Goal: Find specific page/section: Find specific page/section

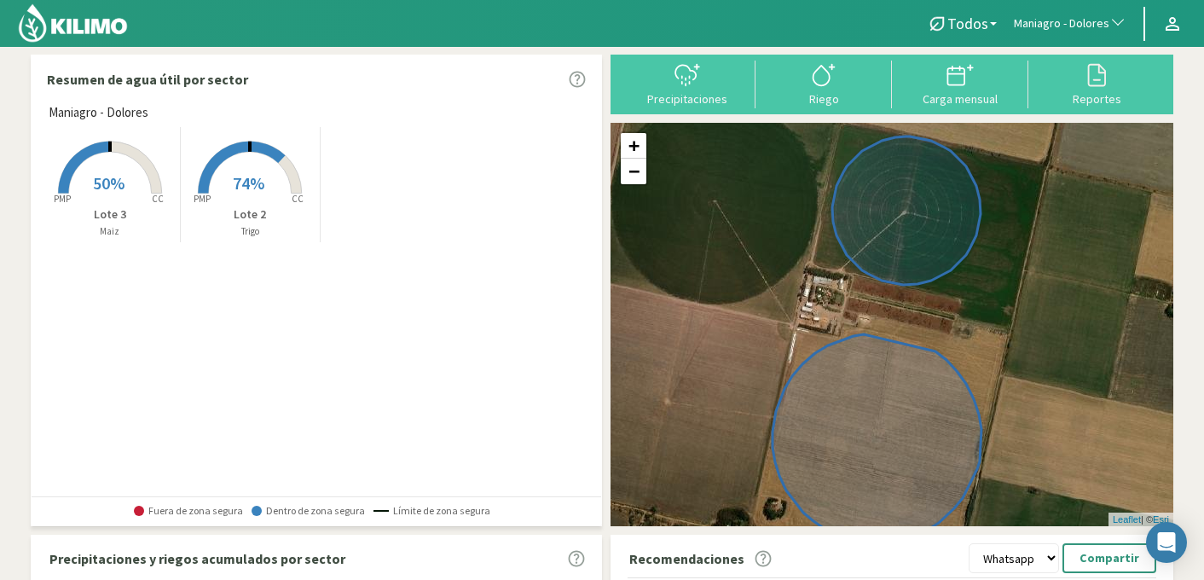
click at [1083, 20] on span "Maniagro - Dolores" at bounding box center [1062, 23] width 96 height 17
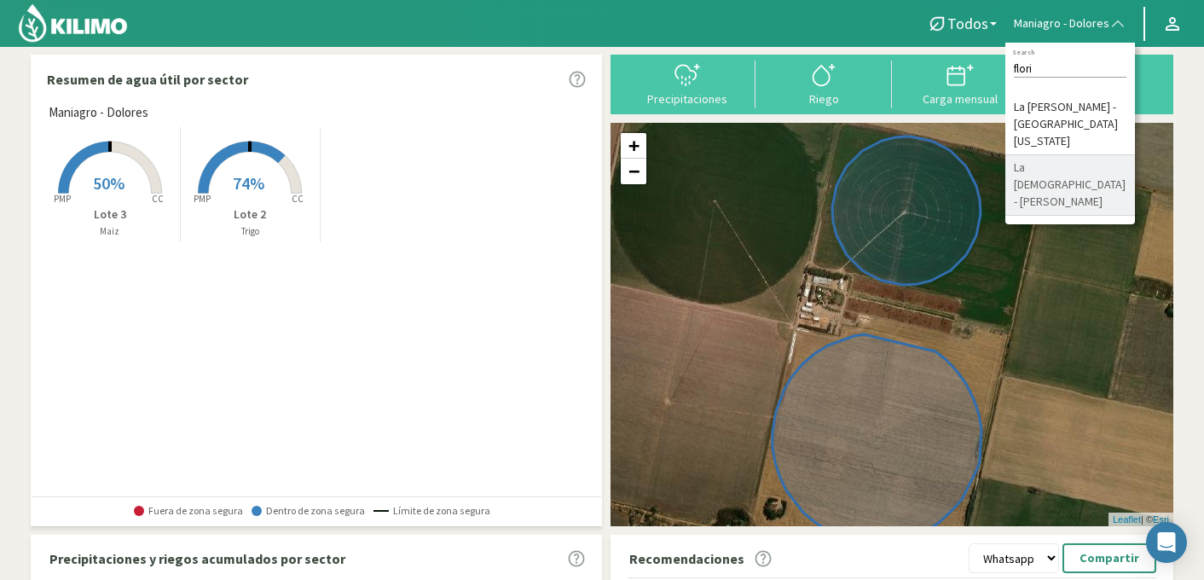
type input "flori"
click at [1079, 155] on li "La [DEMOGRAPHIC_DATA] - [PERSON_NAME]" at bounding box center [1071, 185] width 130 height 61
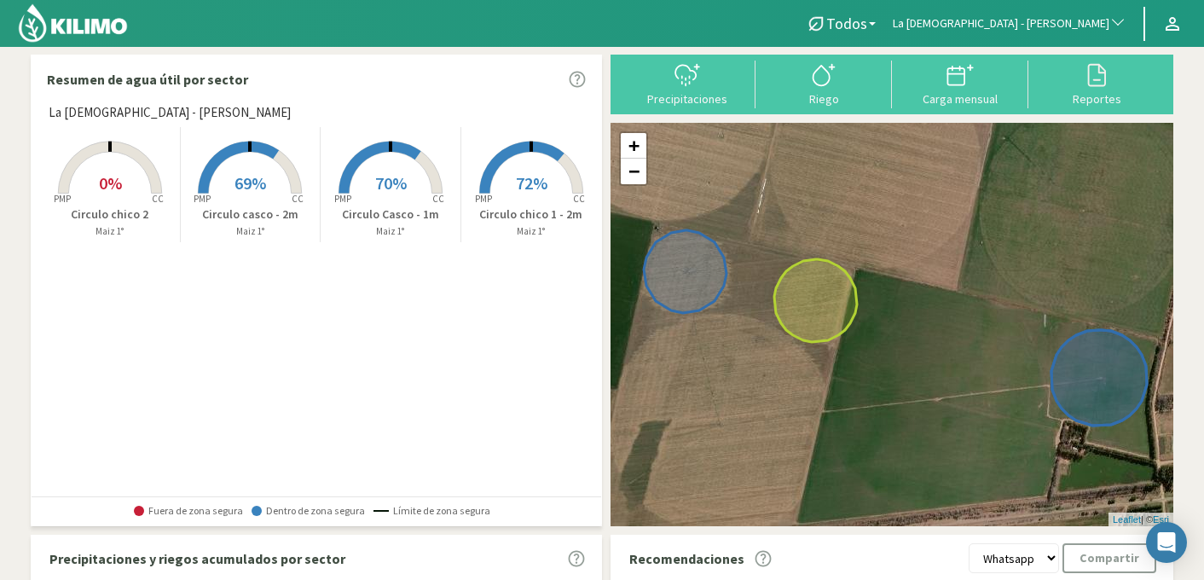
click at [501, 162] on rect at bounding box center [531, 195] width 136 height 136
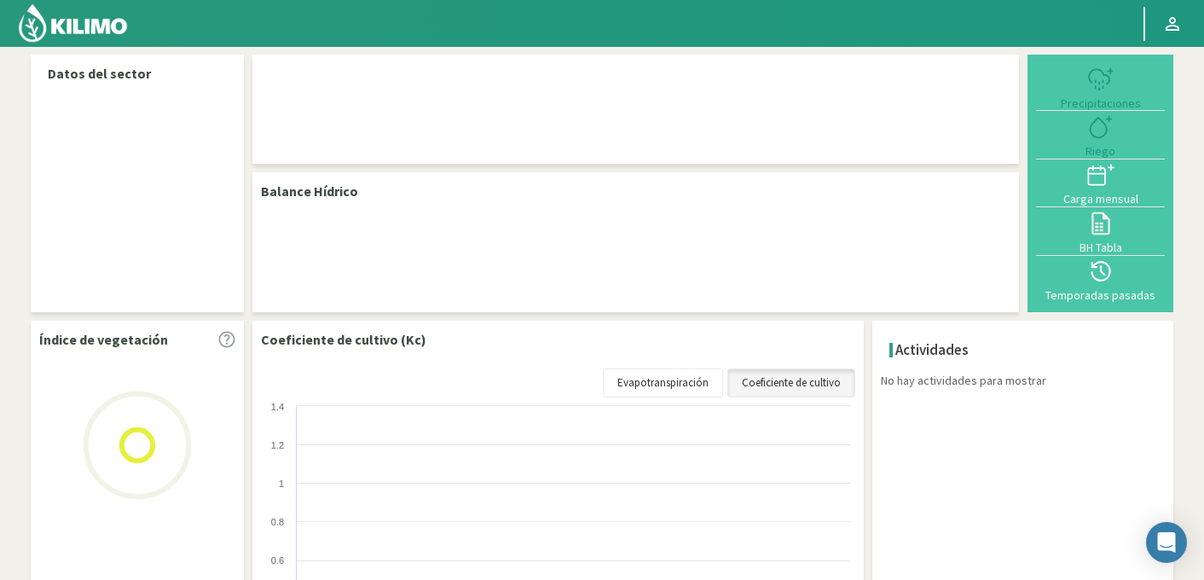
select select "196: Object"
select select "2: Object"
